Goal: Transaction & Acquisition: Purchase product/service

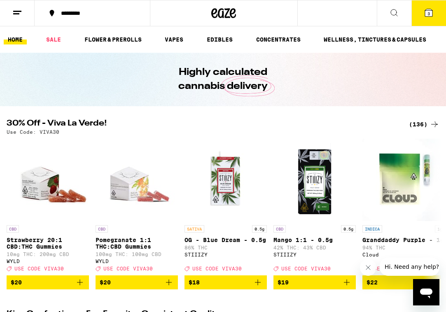
click at [424, 19] on button "3" at bounding box center [429, 13] width 35 height 26
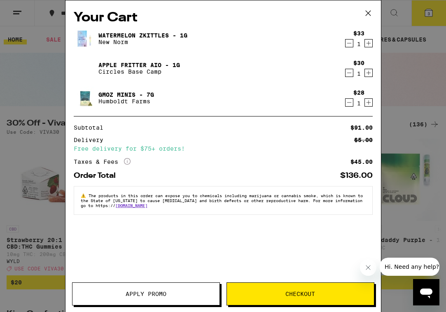
click at [350, 103] on icon "Decrement" at bounding box center [349, 103] width 7 height 10
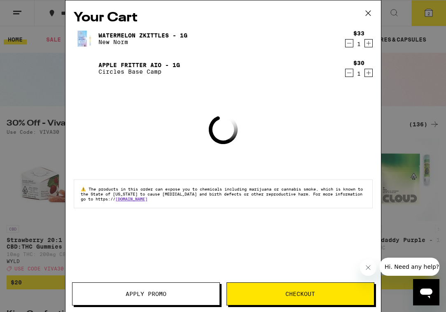
click at [15, 143] on div "Your Cart Watermelon Zkittles - 1g New Norm $33 1 Apple Fritter AIO - 1g Circle…" at bounding box center [223, 156] width 446 height 312
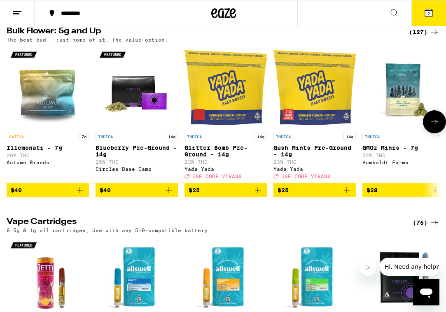
scroll to position [1034, 0]
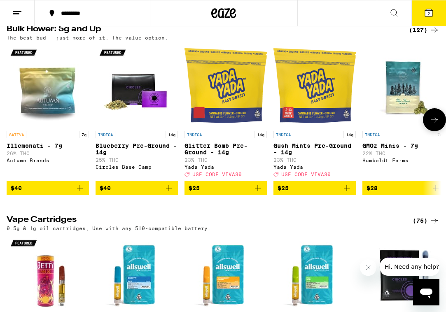
click at [242, 127] on img "Open page for Glitter Bomb Pre-Ground - 14g from Yada Yada" at bounding box center [226, 86] width 82 height 82
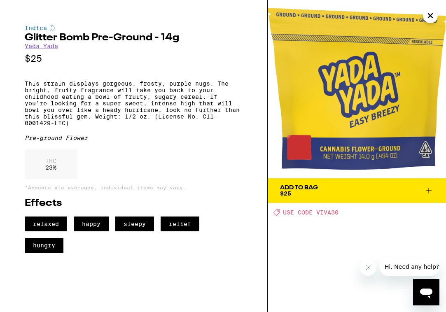
click at [364, 192] on span "Add To Bag $25" at bounding box center [357, 191] width 154 height 12
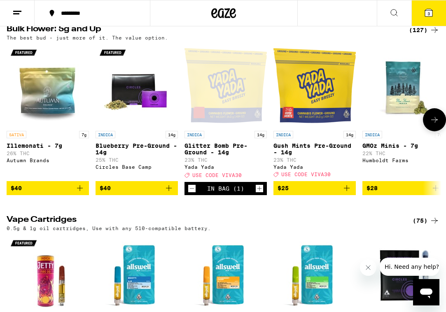
click at [432, 125] on icon at bounding box center [435, 120] width 10 height 10
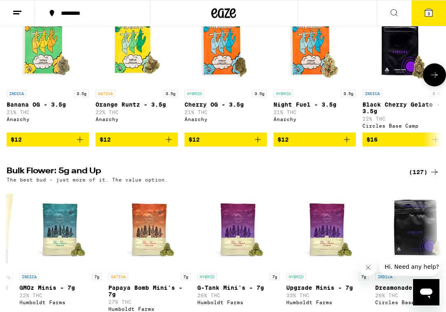
scroll to position [890, 0]
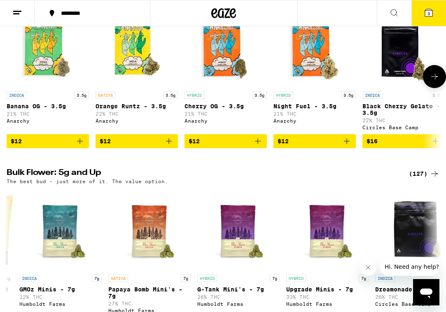
click at [54, 99] on div "INDICA 3.5g" at bounding box center [48, 95] width 82 height 7
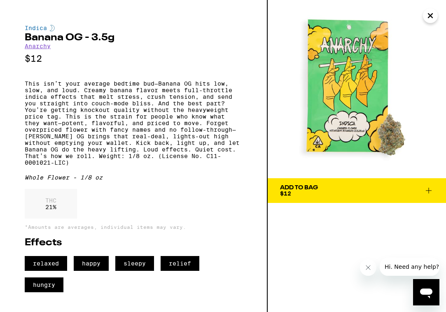
click at [298, 191] on div "Add To Bag" at bounding box center [299, 188] width 38 height 6
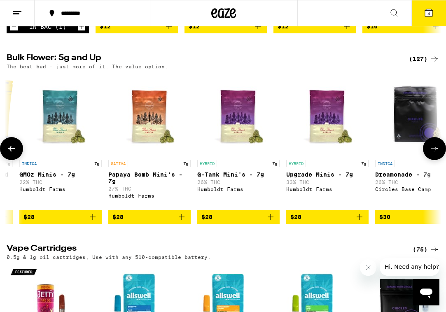
scroll to position [1001, 0]
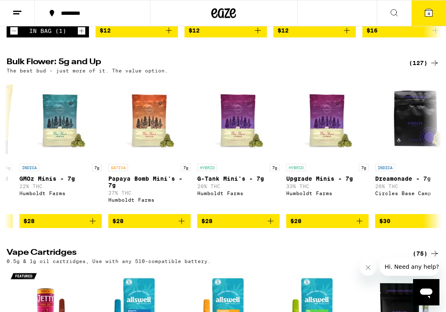
click at [415, 68] on div "(127)" at bounding box center [424, 63] width 31 height 10
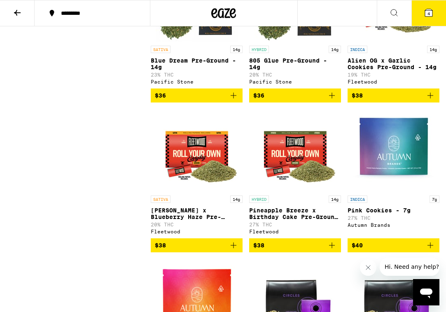
scroll to position [1056, 0]
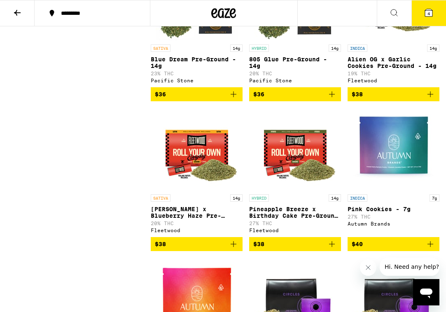
click at [309, 52] on div "HYBRID 14g" at bounding box center [295, 48] width 92 height 7
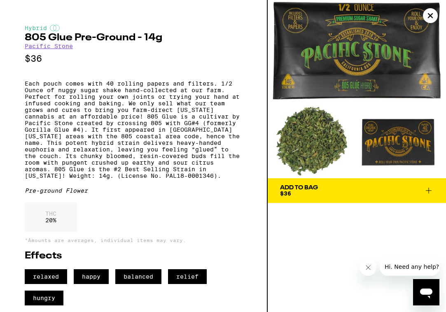
click at [338, 193] on span "Add To Bag $36" at bounding box center [357, 191] width 154 height 12
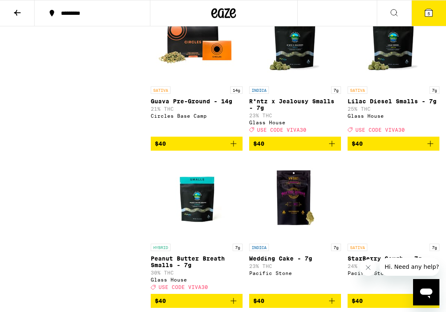
scroll to position [1466, 0]
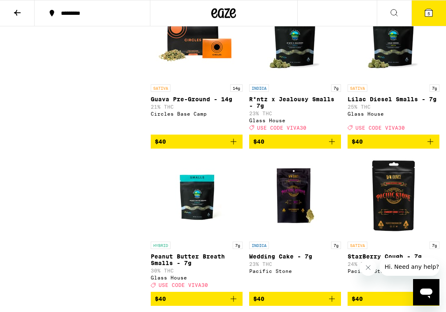
drag, startPoint x: 444, startPoint y: 77, endPoint x: 444, endPoint y: 84, distance: 7.4
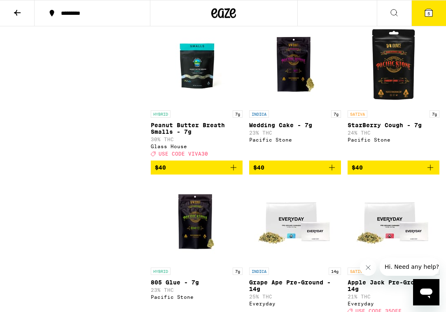
scroll to position [1923, 0]
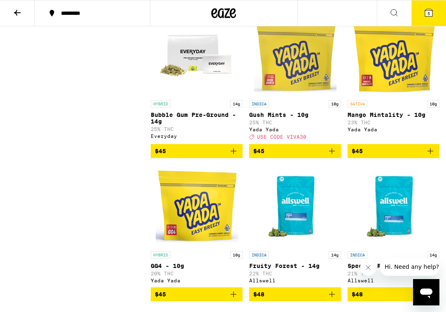
drag, startPoint x: 443, startPoint y: 80, endPoint x: 443, endPoint y: 101, distance: 20.2
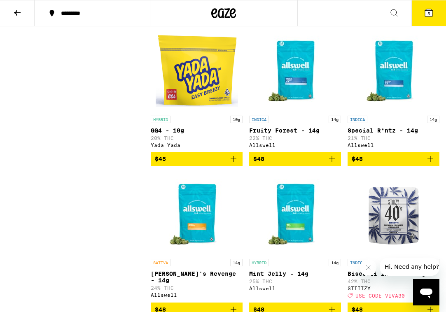
scroll to position [0, 0]
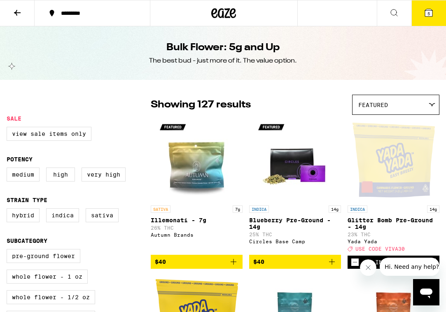
click at [429, 19] on button "5" at bounding box center [429, 13] width 35 height 26
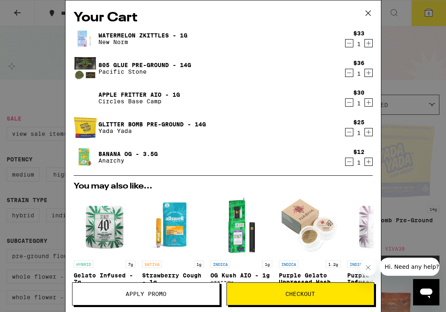
click at [407, 63] on div "Your Cart Watermelon Zkittles - 1g New Norm $33 1 805 Glue Pre-Ground - 14g Pac…" at bounding box center [223, 156] width 446 height 312
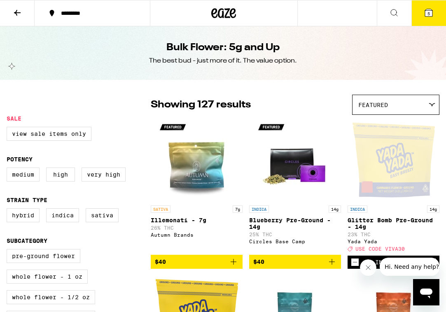
click at [393, 14] on icon at bounding box center [395, 13] width 10 height 10
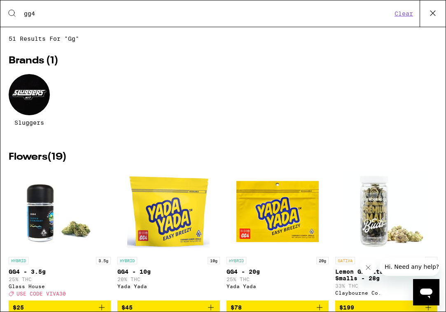
type input "gg4"
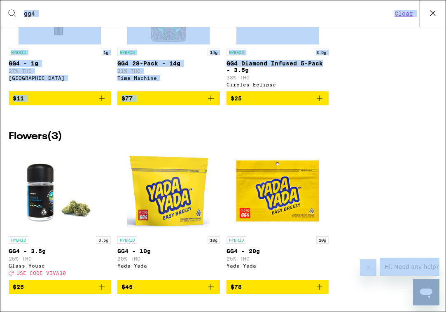
scroll to position [116, 0]
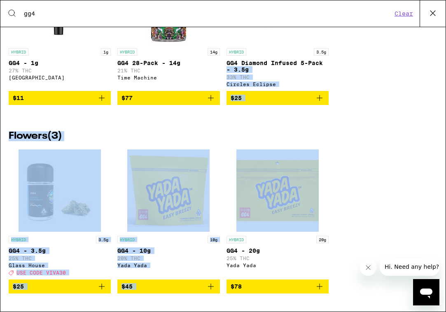
drag, startPoint x: 360, startPoint y: 172, endPoint x: 359, endPoint y: 164, distance: 7.9
click at [359, 164] on div "6 results for "gg4" Prerolls ( 3 ) HYBRID 1g GG4 - 1g 27% THC Fog City Farms $1…" at bounding box center [223, 63] width 446 height 268
click at [362, 198] on div "HYBRID 3.5g GG4 - 3.5g 25% THC Glass House Deal Created with Sketch. USE CODE V…" at bounding box center [223, 228] width 429 height 157
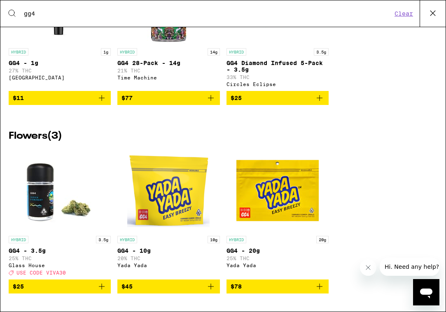
click at [53, 191] on img "Open page for GG4 - 3.5g from Glass House" at bounding box center [60, 191] width 82 height 82
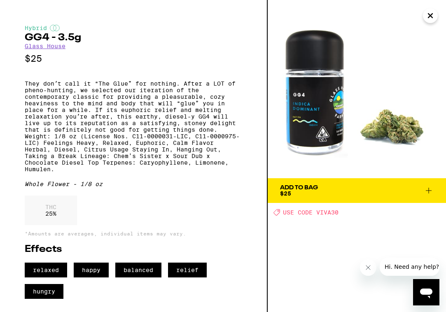
click at [313, 194] on div "Add To Bag $25" at bounding box center [299, 191] width 38 height 12
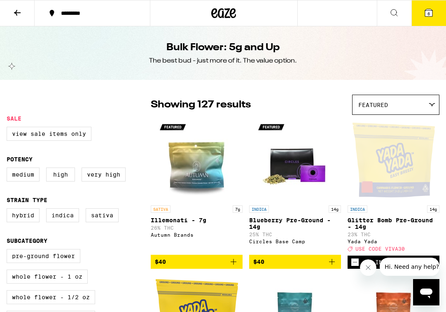
click at [426, 14] on icon at bounding box center [428, 12] width 7 height 7
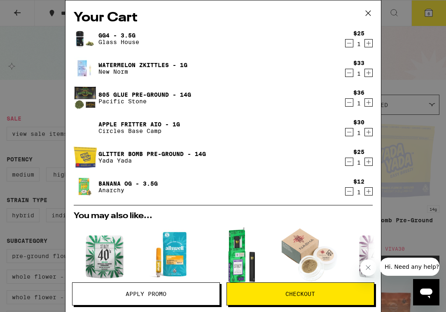
click at [349, 106] on icon "Decrement" at bounding box center [349, 103] width 7 height 10
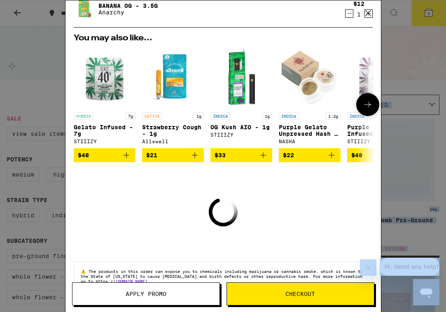
scroll to position [25, 0]
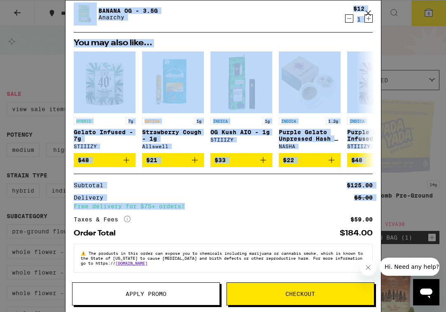
drag, startPoint x: 254, startPoint y: 112, endPoint x: 245, endPoint y: 201, distance: 89.9
click at [245, 201] on div "Your Cart GG4 - 3.5g Glass House $25 1 Watermelon Zkittles - 1g New Norm $33 1 …" at bounding box center [224, 143] width 316 height 287
click at [183, 291] on button "Apply Promo" at bounding box center [146, 294] width 148 height 23
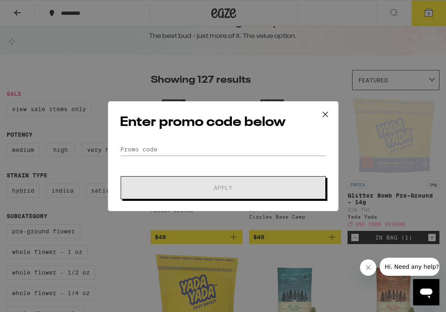
click at [168, 136] on div "Enter promo code below Promo Code Apply" at bounding box center [223, 156] width 231 height 110
click at [164, 150] on input "Promo Code" at bounding box center [223, 149] width 207 height 12
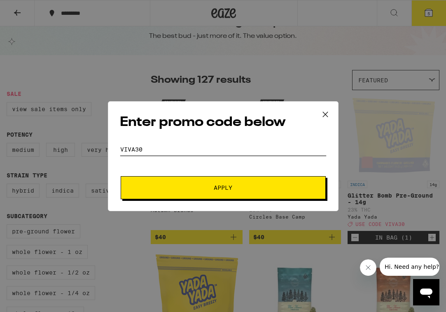
type input "viva30"
click at [170, 184] on button "Apply" at bounding box center [223, 187] width 205 height 23
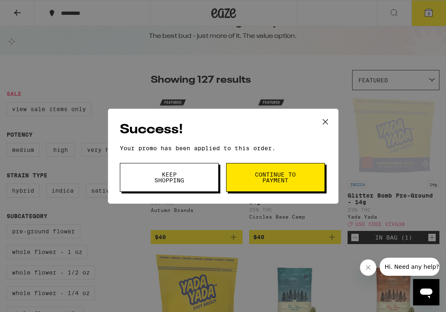
click at [275, 176] on span "Continue to payment" at bounding box center [276, 178] width 42 height 12
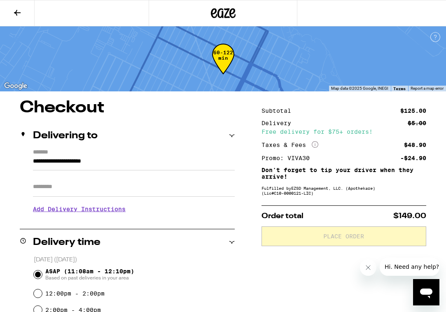
click at [17, 10] on icon at bounding box center [17, 13] width 7 height 6
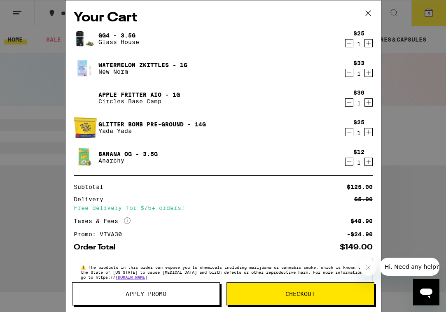
click at [349, 163] on icon "Decrement" at bounding box center [349, 162] width 7 height 10
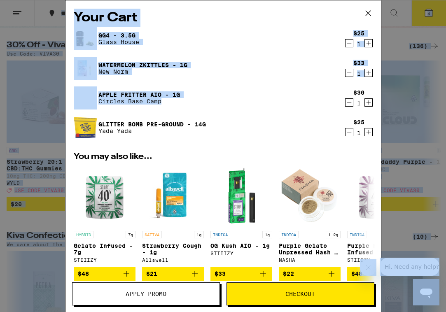
scroll to position [16, 0]
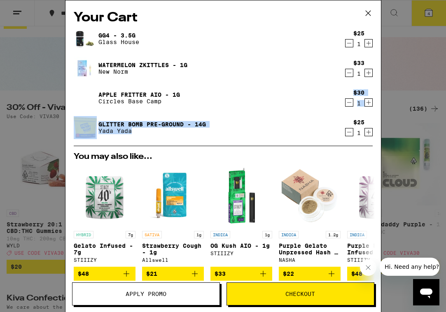
drag, startPoint x: 261, startPoint y: 108, endPoint x: 249, endPoint y: 139, distance: 33.9
click at [249, 139] on div "GG4 - 3.5g Glass House $25 1 Watermelon Zkittles - 1g New Norm $33 1 Apple Frit…" at bounding box center [223, 86] width 299 height 119
click at [246, 111] on div "GG4 - 3.5g Glass House $25 1 Watermelon Zkittles - 1g New Norm $33 1 Apple Frit…" at bounding box center [223, 86] width 299 height 119
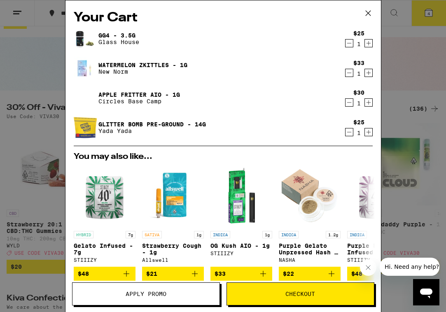
click at [29, 144] on div "Your Cart GG4 - 3.5g Glass House $25 1 Watermelon Zkittles - 1g New Norm $33 1 …" at bounding box center [223, 156] width 446 height 312
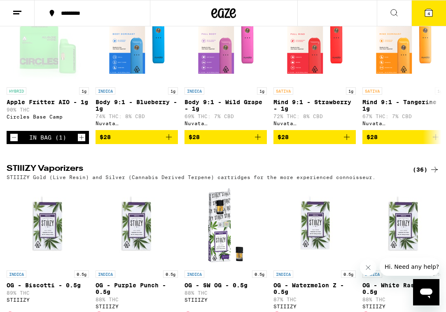
scroll to position [1488, 0]
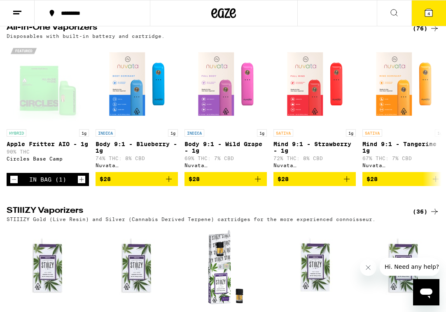
click at [422, 33] on div "(76)" at bounding box center [426, 28] width 27 height 10
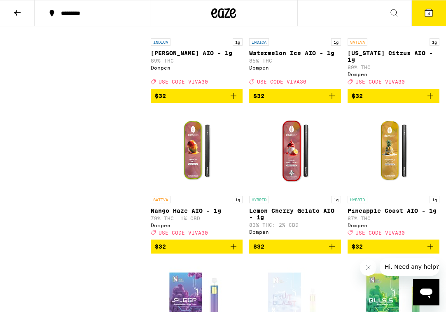
scroll to position [1853, 0]
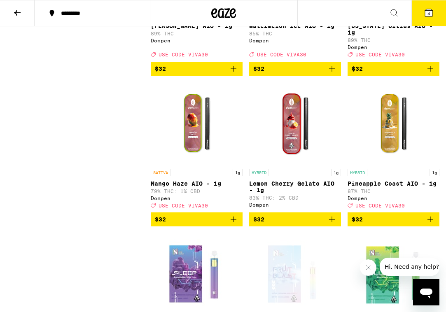
click at [427, 19] on button "4" at bounding box center [429, 13] width 35 height 26
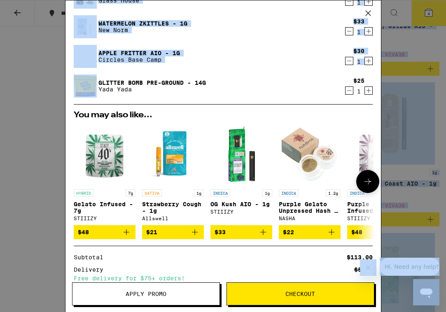
scroll to position [1581, 0]
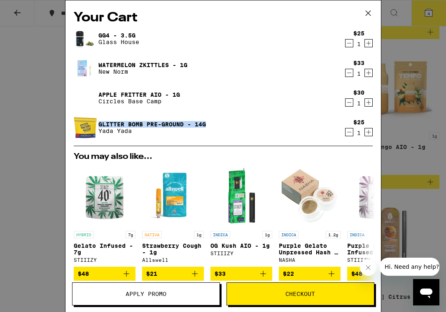
drag, startPoint x: 256, startPoint y: 117, endPoint x: 280, endPoint y: 126, distance: 25.8
click at [280, 126] on div "Glitter Bomb Pre-Ground - 14g Yada Yada" at bounding box center [208, 127] width 268 height 23
click at [275, 113] on div "GG4 - 3.5g Glass House $25 1 Watermelon Zkittles - 1g New Norm $33 1 Apple Frit…" at bounding box center [223, 86] width 299 height 119
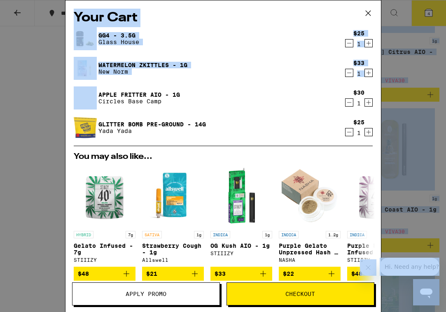
scroll to position [1725, 0]
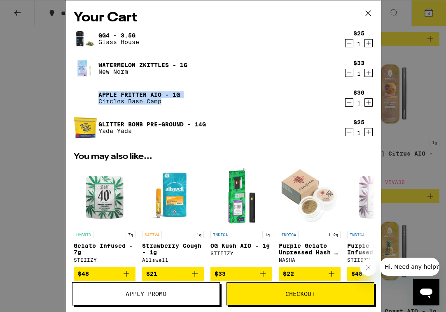
drag, startPoint x: 271, startPoint y: 84, endPoint x: 268, endPoint y: 104, distance: 20.4
click at [268, 104] on div "GG4 - 3.5g Glass House $25 1 Watermelon Zkittles - 1g New Norm $33 1 Apple Frit…" at bounding box center [223, 86] width 299 height 119
click at [266, 75] on div "Watermelon Zkittles - 1g New Norm" at bounding box center [208, 68] width 268 height 23
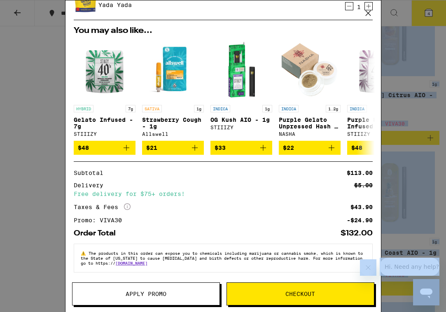
scroll to position [1830, 0]
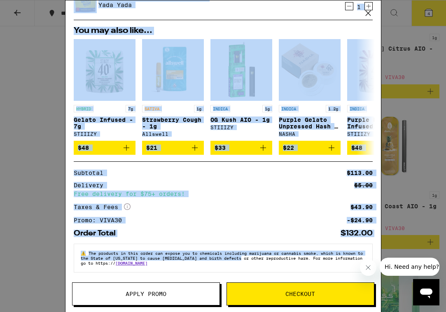
drag, startPoint x: 268, startPoint y: 95, endPoint x: 279, endPoint y: 256, distance: 160.8
click at [279, 256] on div "Your Cart GG4 - 3.5g Glass House $25 1 Watermelon Zkittles - 1g New Norm $33 1 …" at bounding box center [224, 143] width 316 height 287
click at [297, 295] on span "Checkout" at bounding box center [301, 294] width 30 height 6
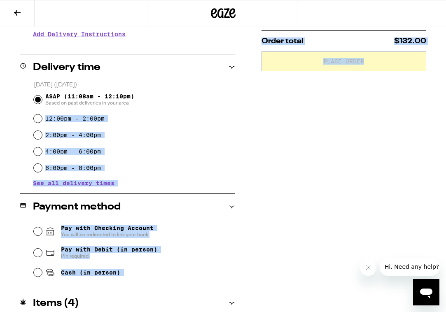
scroll to position [270, 0]
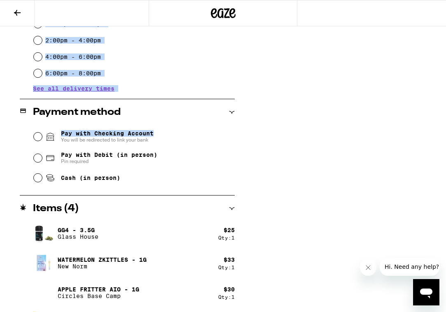
drag, startPoint x: 214, startPoint y: 282, endPoint x: 209, endPoint y: 135, distance: 146.8
click at [209, 135] on div "**********" at bounding box center [127, 86] width 215 height 512
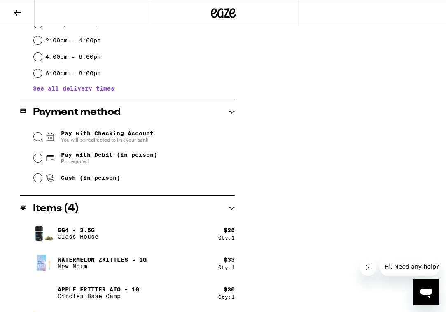
click at [87, 176] on span "Cash (in person)" at bounding box center [90, 178] width 59 height 7
click at [42, 176] on input "Cash (in person)" at bounding box center [38, 178] width 8 height 8
radio input "true"
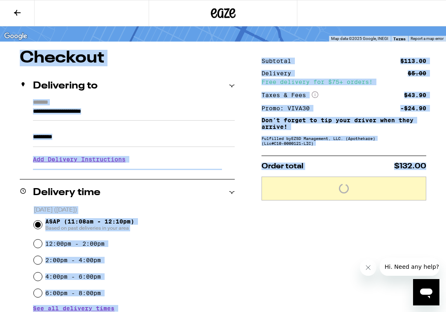
scroll to position [0, 0]
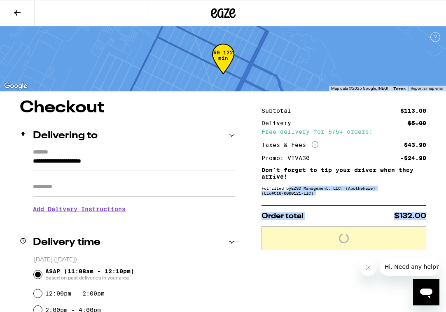
drag, startPoint x: 264, startPoint y: 177, endPoint x: 291, endPoint y: 193, distance: 31.4
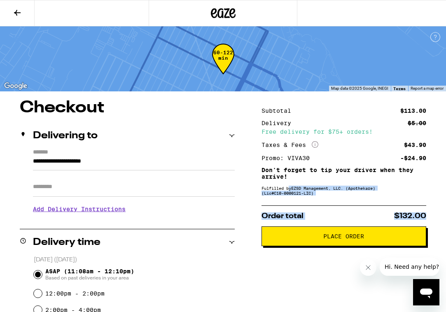
click at [315, 239] on span "Place Order" at bounding box center [344, 237] width 151 height 6
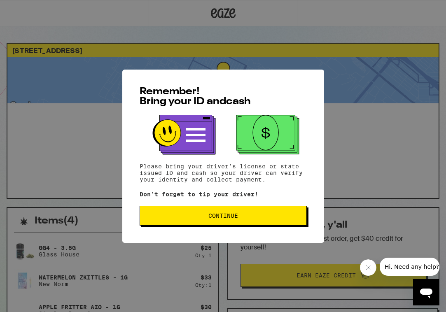
click at [228, 214] on button "Continue" at bounding box center [223, 216] width 167 height 20
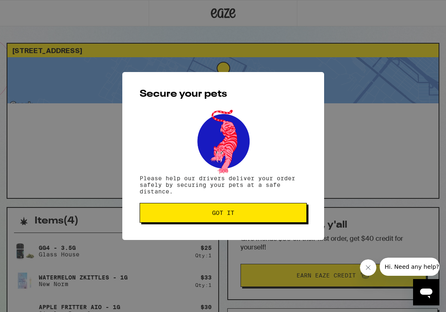
click at [243, 217] on button "Got it" at bounding box center [223, 213] width 167 height 20
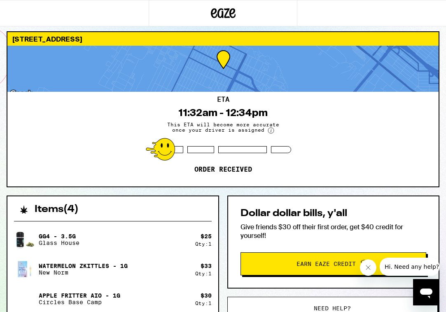
scroll to position [0, 0]
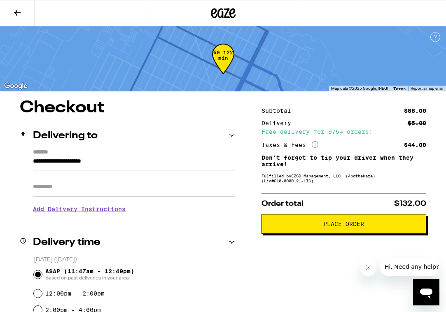
click at [11, 10] on button at bounding box center [17, 13] width 35 height 26
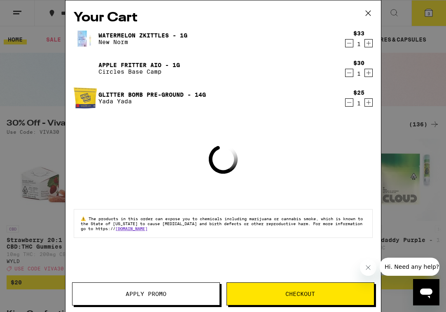
click at [366, 14] on icon at bounding box center [368, 13] width 12 height 12
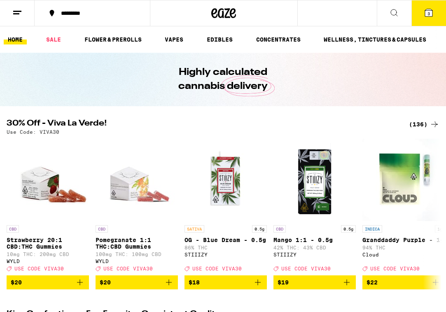
click at [432, 19] on button "3" at bounding box center [429, 13] width 35 height 26
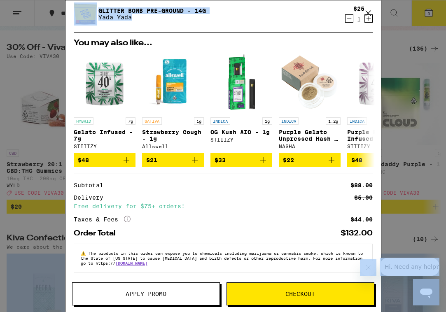
scroll to position [100, 0]
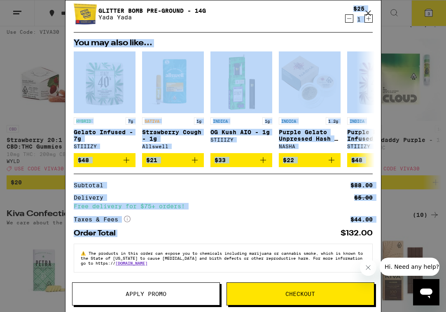
drag, startPoint x: 235, startPoint y: 104, endPoint x: 251, endPoint y: 229, distance: 125.9
click at [251, 229] on div "Your Cart Watermelon Zkittles - 1g New Norm $33 1 Apple Fritter AIO - 1g Circle…" at bounding box center [224, 143] width 316 height 287
click at [278, 291] on button "Checkout" at bounding box center [301, 294] width 148 height 23
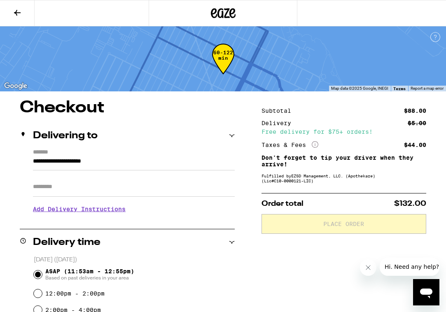
click at [188, 161] on input "**********" at bounding box center [134, 164] width 202 height 14
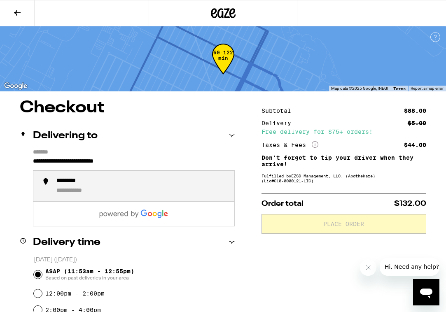
type input "**********"
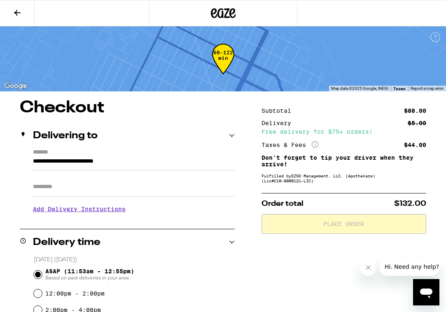
click at [15, 11] on icon at bounding box center [17, 13] width 10 height 10
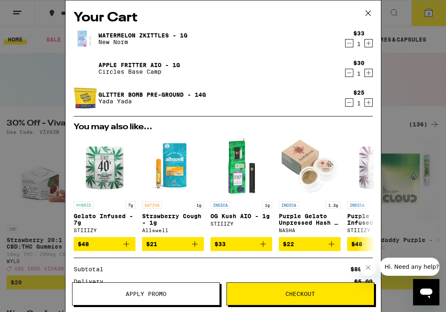
click at [162, 295] on span "Apply Promo" at bounding box center [146, 294] width 41 height 6
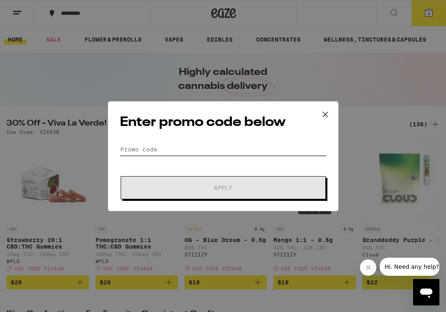
click at [173, 153] on input "Promo Code" at bounding box center [223, 149] width 207 height 12
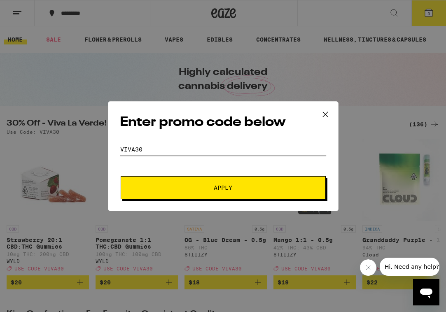
type input "viva30"
click at [186, 197] on button "Apply" at bounding box center [223, 187] width 205 height 23
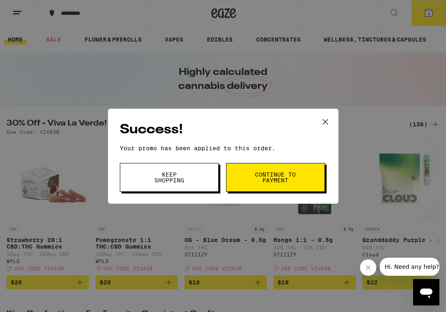
click at [289, 188] on button "Continue to payment" at bounding box center [275, 177] width 99 height 29
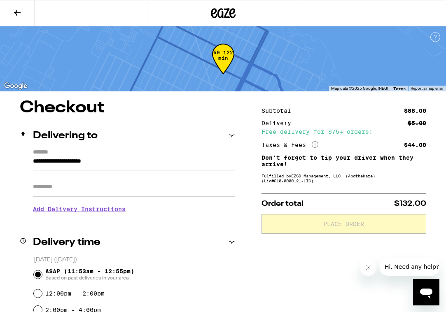
click at [136, 158] on input "**********" at bounding box center [134, 164] width 202 height 14
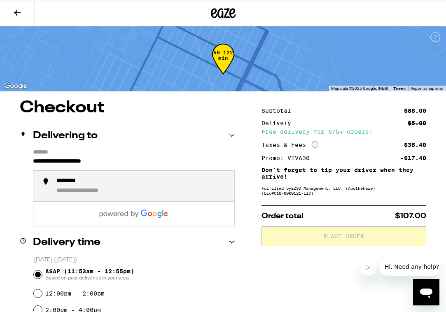
click at [143, 162] on input "**********" at bounding box center [134, 164] width 202 height 14
type input "**********"
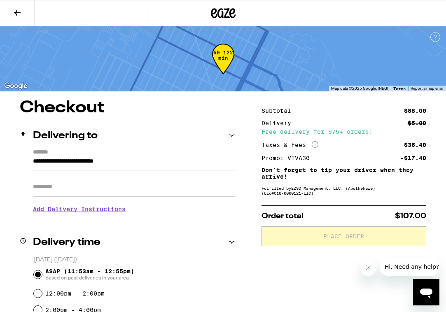
click at [167, 115] on h1 "Checkout" at bounding box center [127, 108] width 215 height 16
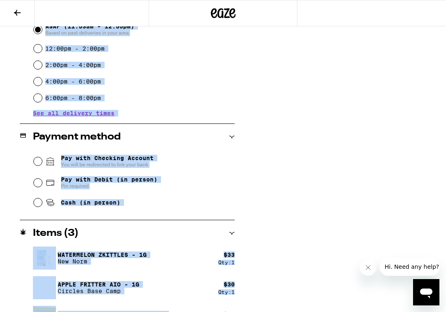
scroll to position [269, 0]
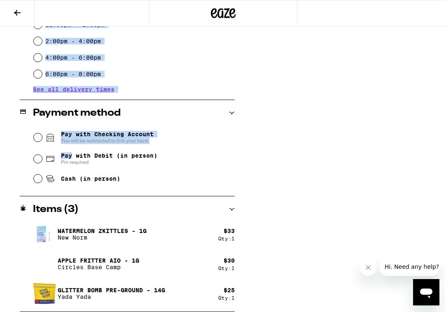
drag, startPoint x: 167, startPoint y: 115, endPoint x: 161, endPoint y: 152, distance: 38.0
click at [161, 152] on div "**********" at bounding box center [127, 72] width 215 height 482
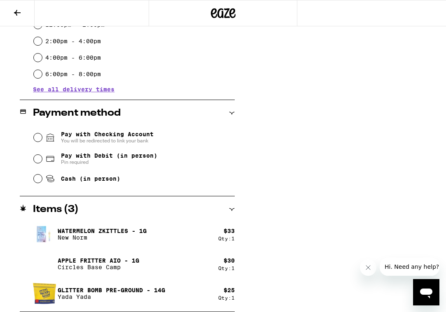
click at [88, 180] on span "Cash (in person)" at bounding box center [90, 179] width 59 height 7
click at [42, 180] on input "Cash (in person)" at bounding box center [38, 179] width 8 height 8
radio input "true"
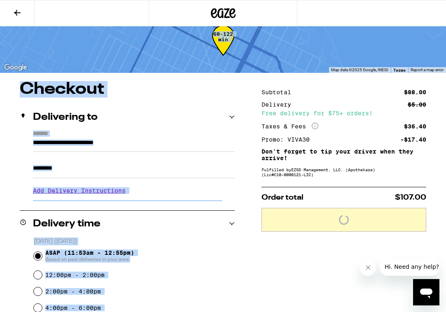
scroll to position [0, 0]
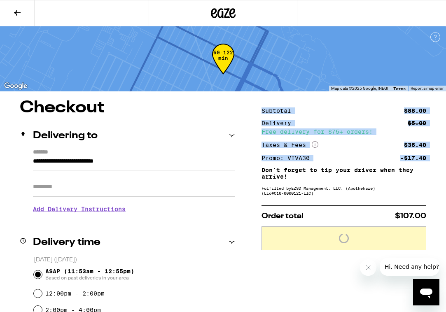
drag, startPoint x: 228, startPoint y: 167, endPoint x: 304, endPoint y: 167, distance: 75.9
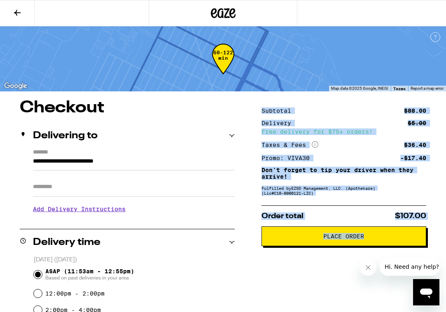
scroll to position [105, 0]
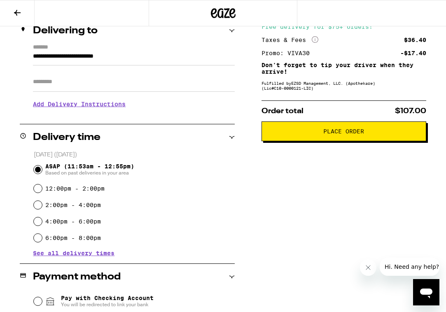
drag, startPoint x: 285, startPoint y: 277, endPoint x: 284, endPoint y: 236, distance: 40.4
click at [284, 236] on div "Subtotal $88.00 Delivery $5.00 Free delivery for $75+ orders! Taxes & Fees More…" at bounding box center [344, 236] width 165 height 482
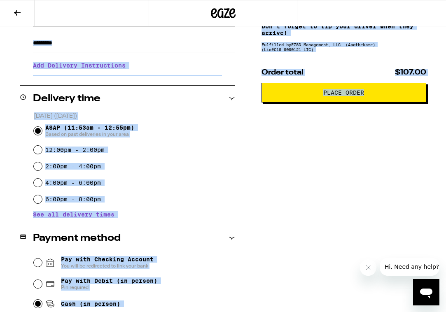
scroll to position [0, 0]
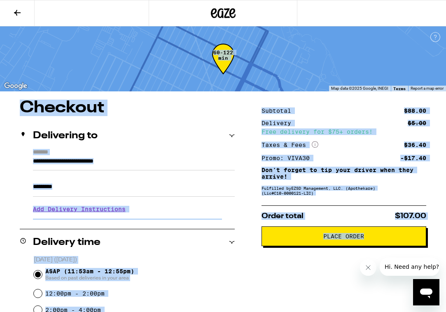
drag, startPoint x: 292, startPoint y: 153, endPoint x: 157, endPoint y: 88, distance: 149.4
click at [160, 88] on div "**********" at bounding box center [223, 291] width 446 height 582
click at [21, 10] on icon at bounding box center [17, 13] width 10 height 10
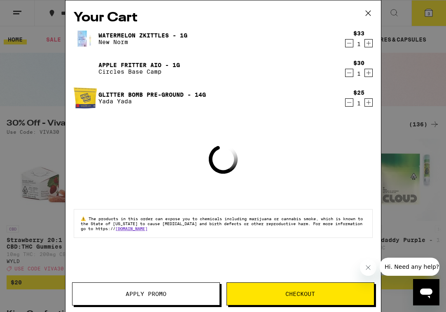
click at [368, 12] on icon at bounding box center [368, 13] width 12 height 12
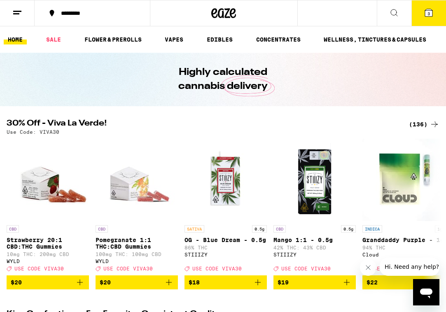
click at [394, 11] on icon at bounding box center [395, 13] width 10 height 10
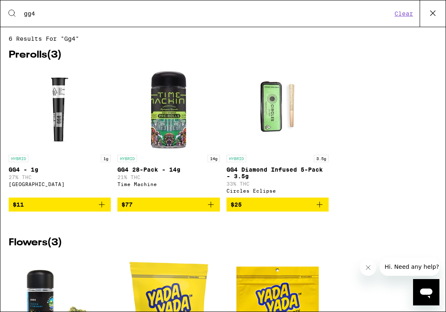
type input "gg4"
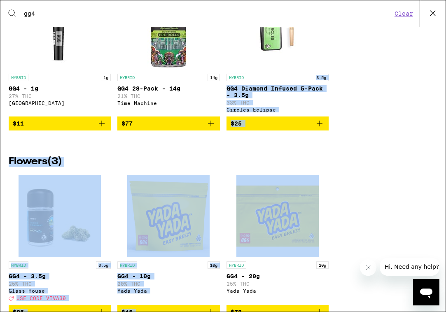
scroll to position [94, 0]
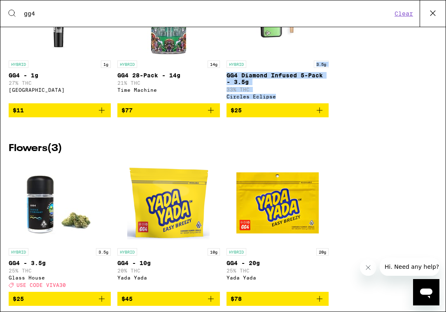
drag, startPoint x: 363, startPoint y: 145, endPoint x: 364, endPoint y: 127, distance: 17.7
click at [364, 127] on div "HYBRID 1g GG4 - 1g 27% THC Fog City Farms $11 HYBRID 14g GG4 28-Pack - 14g 21% …" at bounding box center [223, 52] width 429 height 156
click at [56, 209] on img "Open page for GG4 - 3.5g from Glass House" at bounding box center [60, 203] width 82 height 82
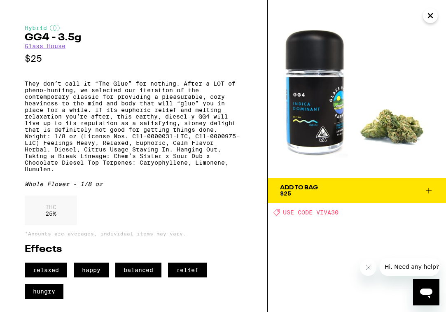
click at [317, 187] on div "Add To Bag" at bounding box center [299, 188] width 38 height 6
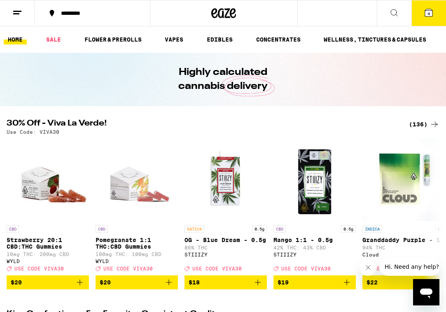
click at [423, 12] on button "4" at bounding box center [429, 13] width 35 height 26
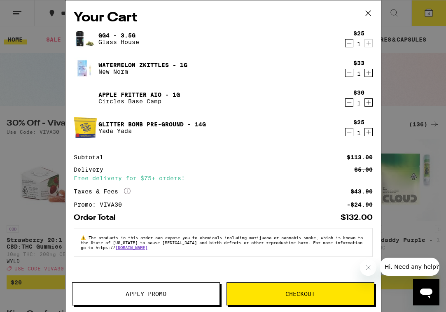
click at [151, 295] on span "Apply Promo" at bounding box center [146, 294] width 41 height 6
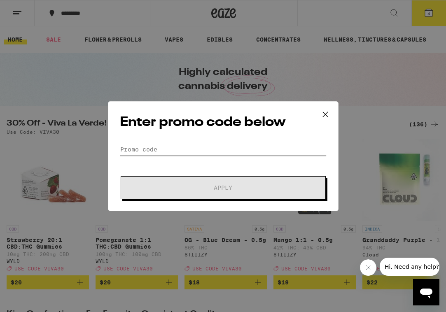
click at [176, 152] on input "Promo Code" at bounding box center [223, 149] width 207 height 12
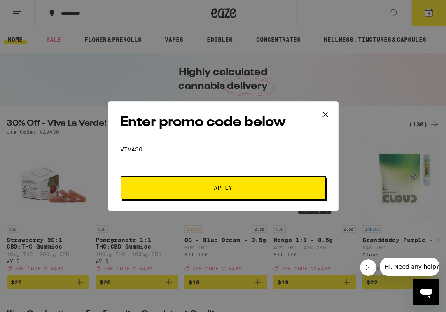
type input "viva30"
click at [180, 186] on span "Apply" at bounding box center [223, 188] width 148 height 6
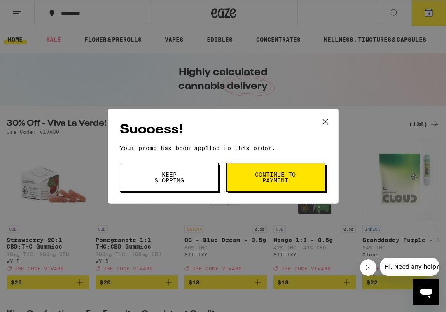
click at [278, 176] on span "Continue to payment" at bounding box center [276, 178] width 42 height 12
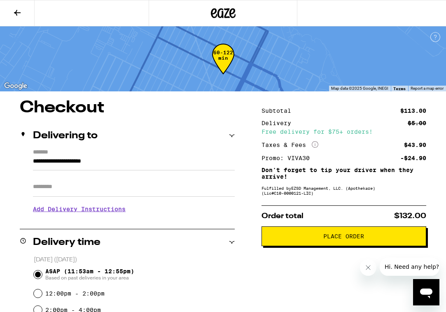
click at [157, 161] on input "**********" at bounding box center [134, 164] width 202 height 14
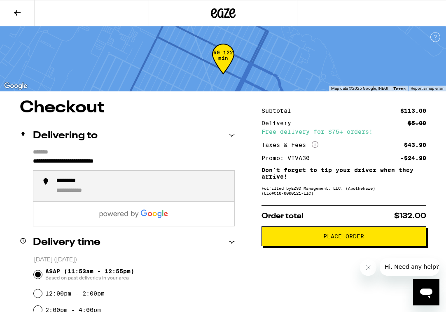
type input "**********"
click at [197, 115] on h1 "Checkout" at bounding box center [127, 108] width 215 height 16
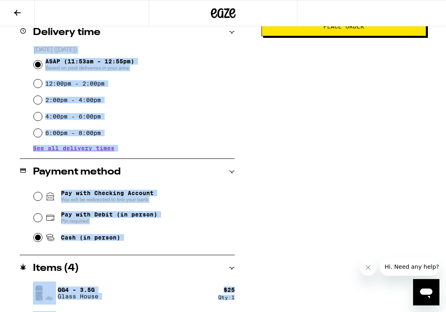
scroll to position [280, 0]
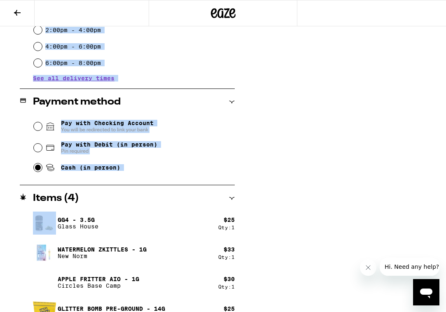
drag, startPoint x: 197, startPoint y: 115, endPoint x: 148, endPoint y: 180, distance: 81.9
click at [148, 180] on div "**********" at bounding box center [127, 75] width 215 height 512
click at [82, 176] on div "Cash (in person)" at bounding box center [135, 168] width 202 height 18
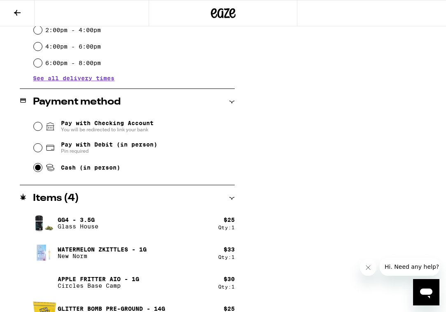
click at [80, 169] on span "Cash (in person)" at bounding box center [90, 167] width 59 height 7
click at [42, 169] on input "Cash (in person)" at bounding box center [38, 168] width 8 height 8
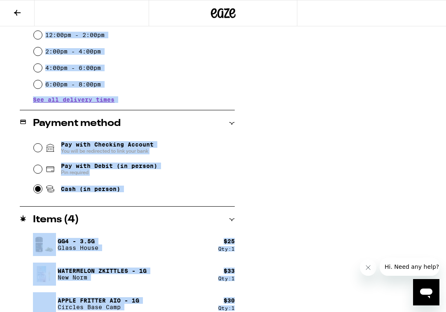
scroll to position [122, 0]
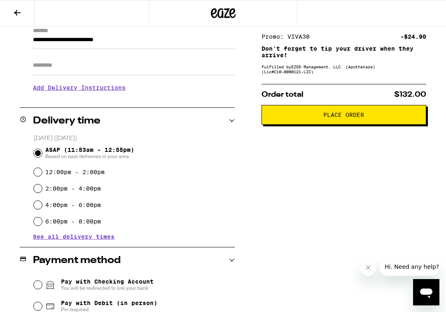
drag, startPoint x: 259, startPoint y: 176, endPoint x: 333, endPoint y: 137, distance: 83.9
click at [333, 137] on div "**********" at bounding box center [223, 234] width 446 height 512
click at [341, 124] on button "Place Order" at bounding box center [344, 115] width 165 height 20
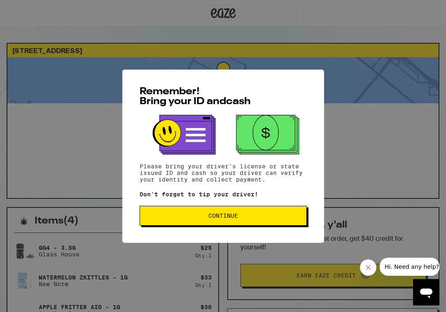
click at [278, 223] on button "Continue" at bounding box center [223, 216] width 167 height 20
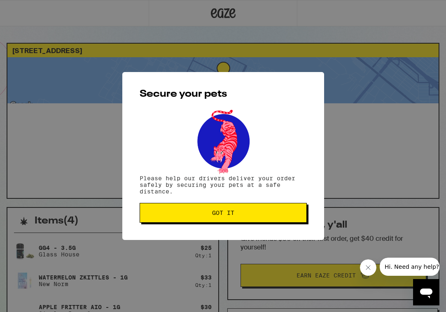
click at [272, 216] on span "Got it" at bounding box center [223, 213] width 153 height 6
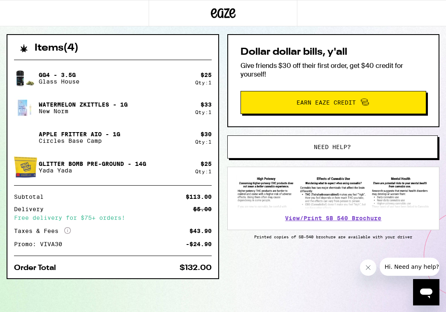
scroll to position [175, 0]
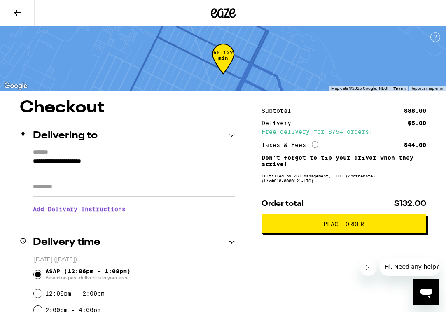
click at [14, 13] on icon at bounding box center [17, 13] width 10 height 10
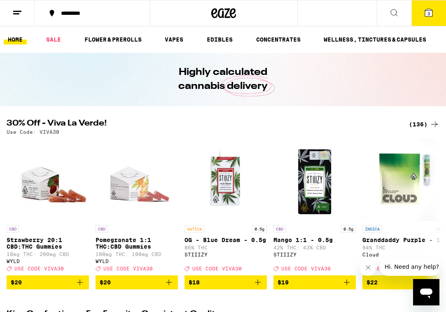
click at [393, 13] on icon at bounding box center [395, 13] width 10 height 10
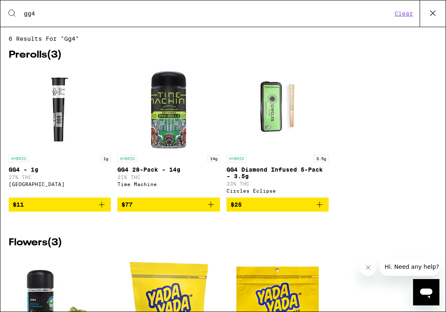
type input "gg4"
click at [381, 146] on div "HYBRID 1g GG4 - 1g 27% THC Fog City Farms $11 HYBRID 14g GG4 28-Pack - 14g 21% …" at bounding box center [223, 146] width 429 height 156
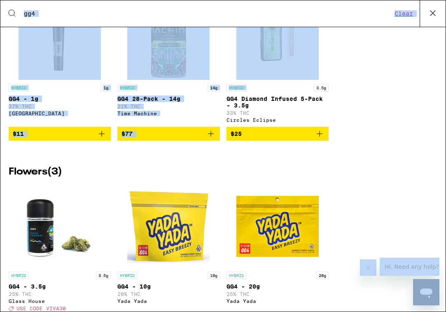
scroll to position [116, 0]
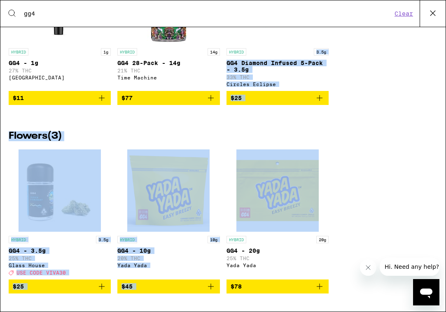
drag, startPoint x: 8, startPoint y: 9, endPoint x: 370, endPoint y: 155, distance: 390.1
click at [370, 155] on div "6 results for "gg4" Prerolls ( 3 ) HYBRID 1g GG4 - 1g 27% THC Fog City Farms $1…" at bounding box center [223, 63] width 446 height 268
click at [367, 179] on div "HYBRID 3.5g GG4 - 3.5g 25% THC Glass House Deal Created with Sketch. USE CODE V…" at bounding box center [223, 228] width 429 height 157
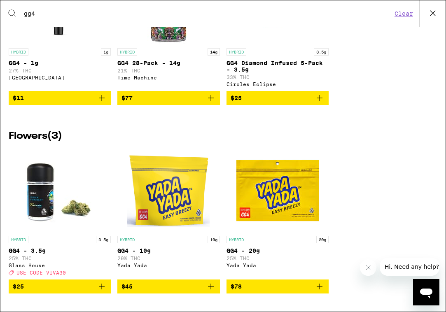
click at [174, 199] on img "Open page for GG4 - 10g from Yada Yada" at bounding box center [168, 191] width 82 height 82
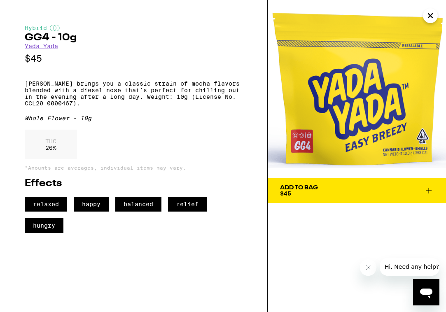
click at [308, 191] on div "Add To Bag" at bounding box center [299, 188] width 38 height 6
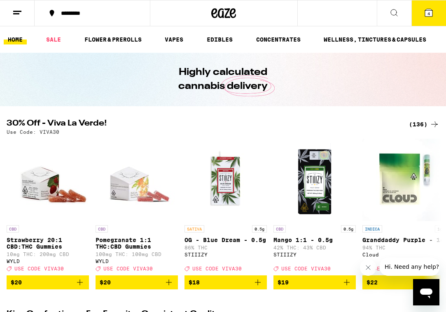
click at [418, 16] on button "4" at bounding box center [429, 13] width 35 height 26
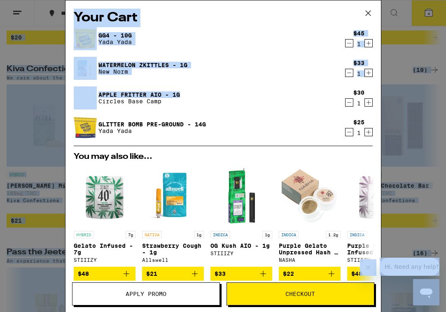
scroll to position [113, 0]
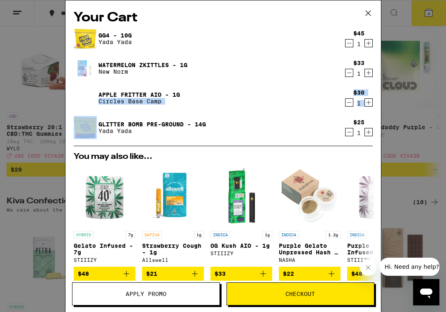
drag, startPoint x: 315, startPoint y: 95, endPoint x: 307, endPoint y: 122, distance: 28.0
click at [307, 122] on div "GG4 - 10g Yada Yada $45 1 Watermelon Zkittles - 1g New Norm $33 1 Apple Fritter…" at bounding box center [223, 86] width 299 height 119
click at [350, 132] on icon "Decrement" at bounding box center [349, 132] width 7 height 10
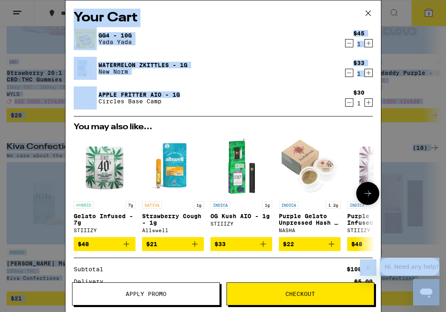
scroll to position [105, 0]
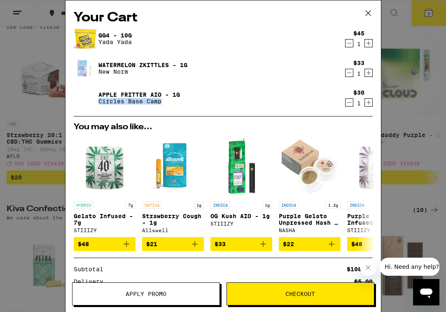
drag, startPoint x: 258, startPoint y: 96, endPoint x: 235, endPoint y: 110, distance: 26.7
click at [235, 110] on div "GG4 - 10g Yada Yada $45 1 Watermelon Zkittles - 1g New Norm $33 1 Apple Fritter…" at bounding box center [223, 71] width 299 height 89
click at [250, 49] on div "GG4 - 10g Yada Yada" at bounding box center [208, 38] width 268 height 23
click at [349, 40] on icon "Decrement" at bounding box center [349, 43] width 7 height 10
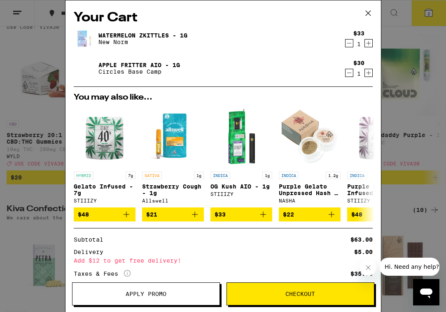
click at [369, 14] on icon at bounding box center [368, 13] width 12 height 12
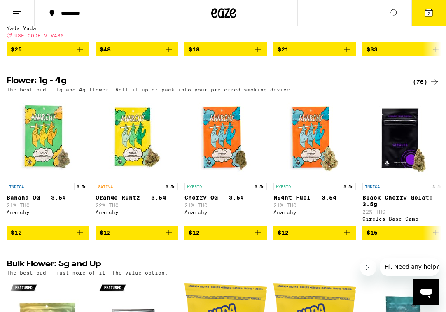
scroll to position [806, 0]
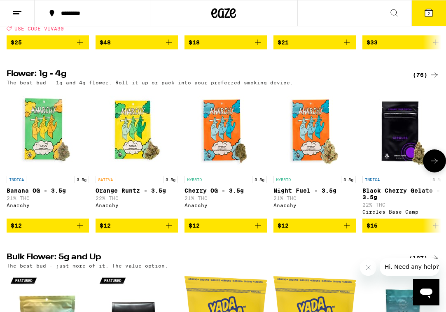
click at [52, 146] on img "Open page for Banana OG - 3.5g from Anarchy" at bounding box center [48, 130] width 82 height 82
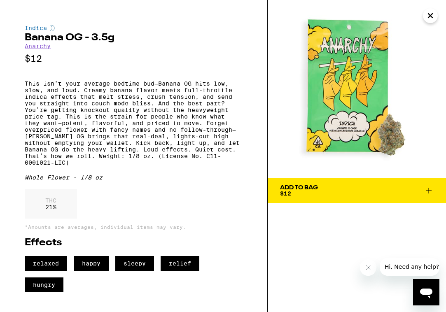
click at [294, 186] on div "Add To Bag" at bounding box center [299, 188] width 38 height 6
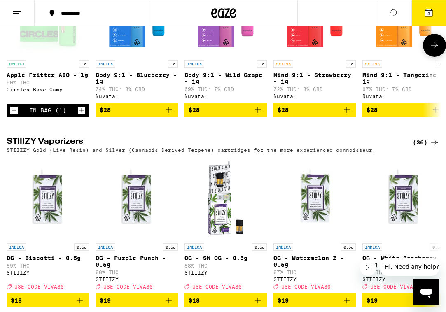
scroll to position [1559, 0]
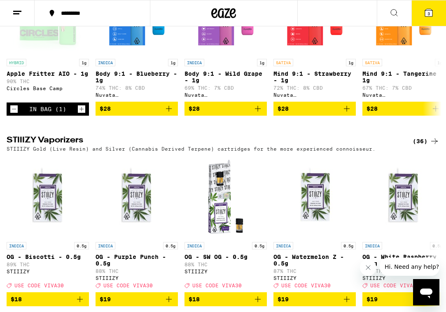
click at [423, 15] on button "3" at bounding box center [429, 13] width 35 height 26
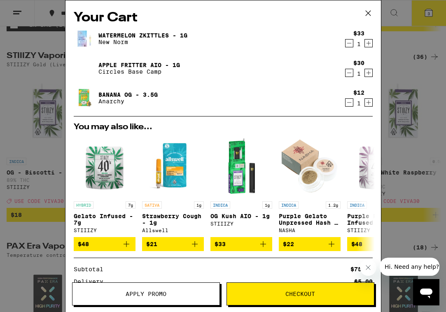
click at [367, 10] on icon at bounding box center [368, 13] width 12 height 12
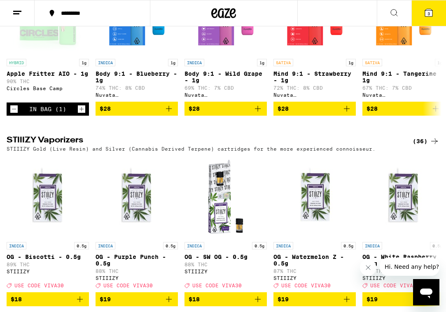
click at [395, 13] on icon at bounding box center [395, 13] width 10 height 10
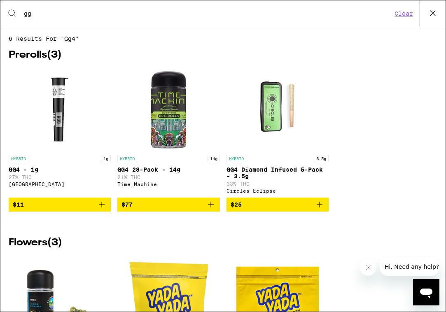
type input "g"
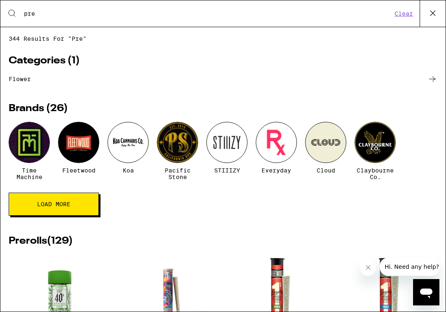
type input "pre"
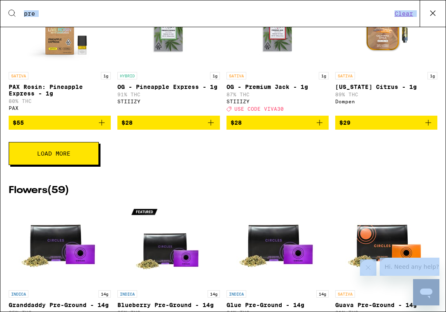
scroll to position [822, 0]
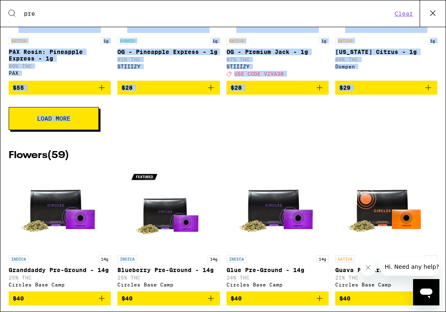
drag, startPoint x: 160, startPoint y: 230, endPoint x: 191, endPoint y: 135, distance: 99.7
